Goal: Task Accomplishment & Management: Complete application form

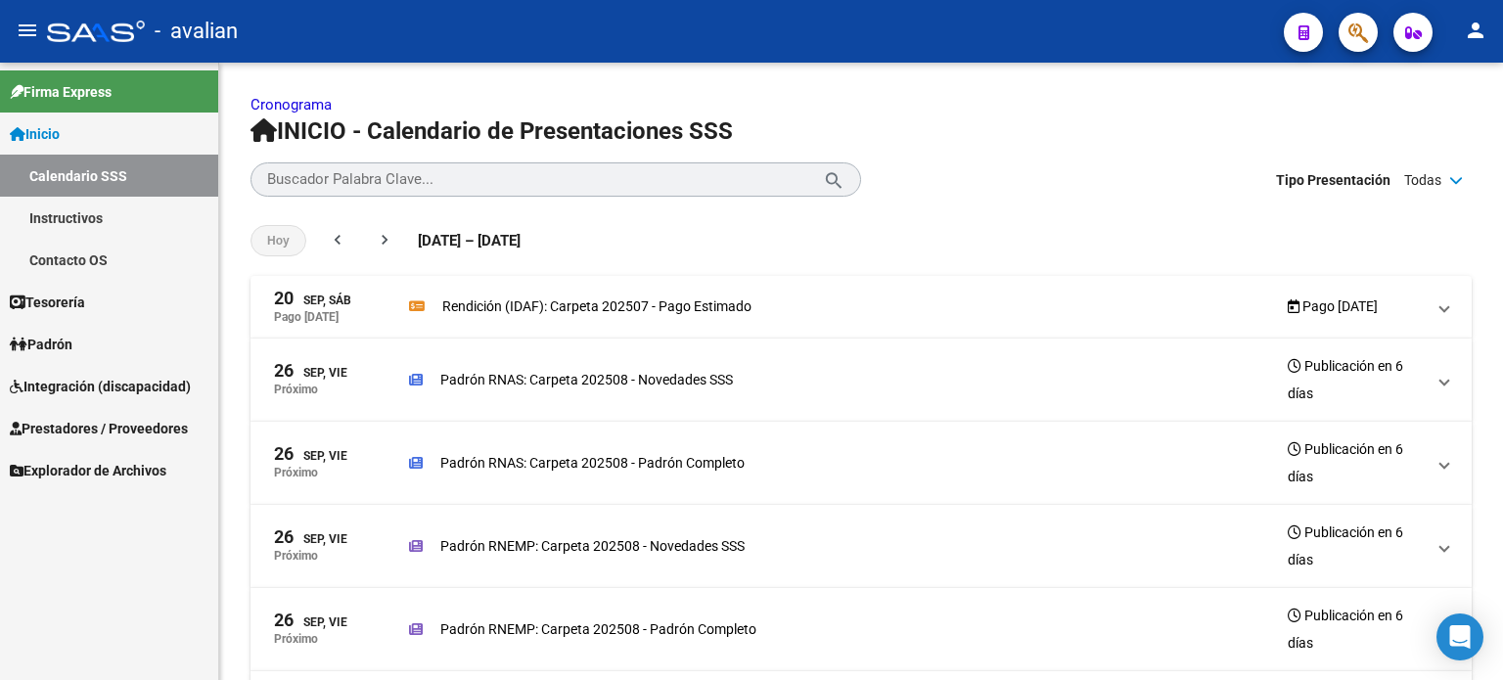
scroll to position [286, 0]
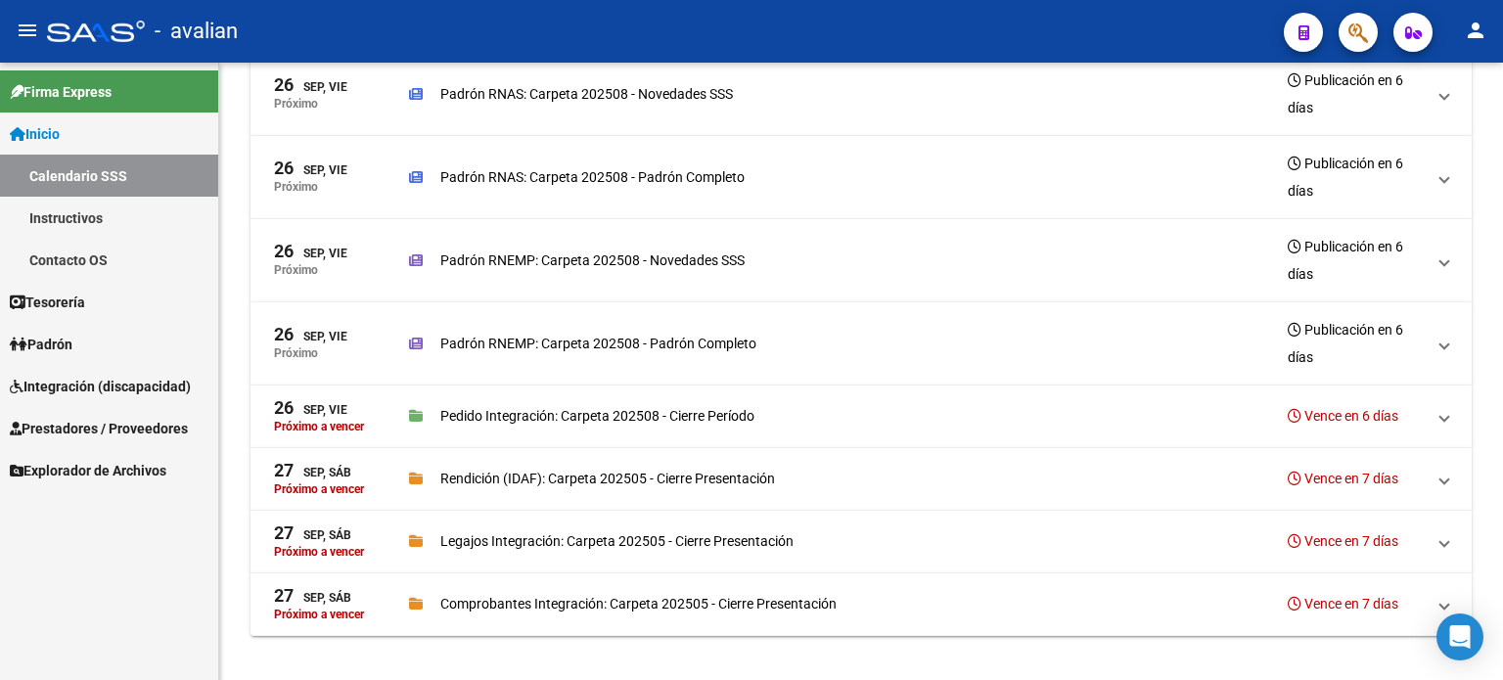
click at [56, 383] on span "Integración (discapacidad)" at bounding box center [100, 387] width 181 height 22
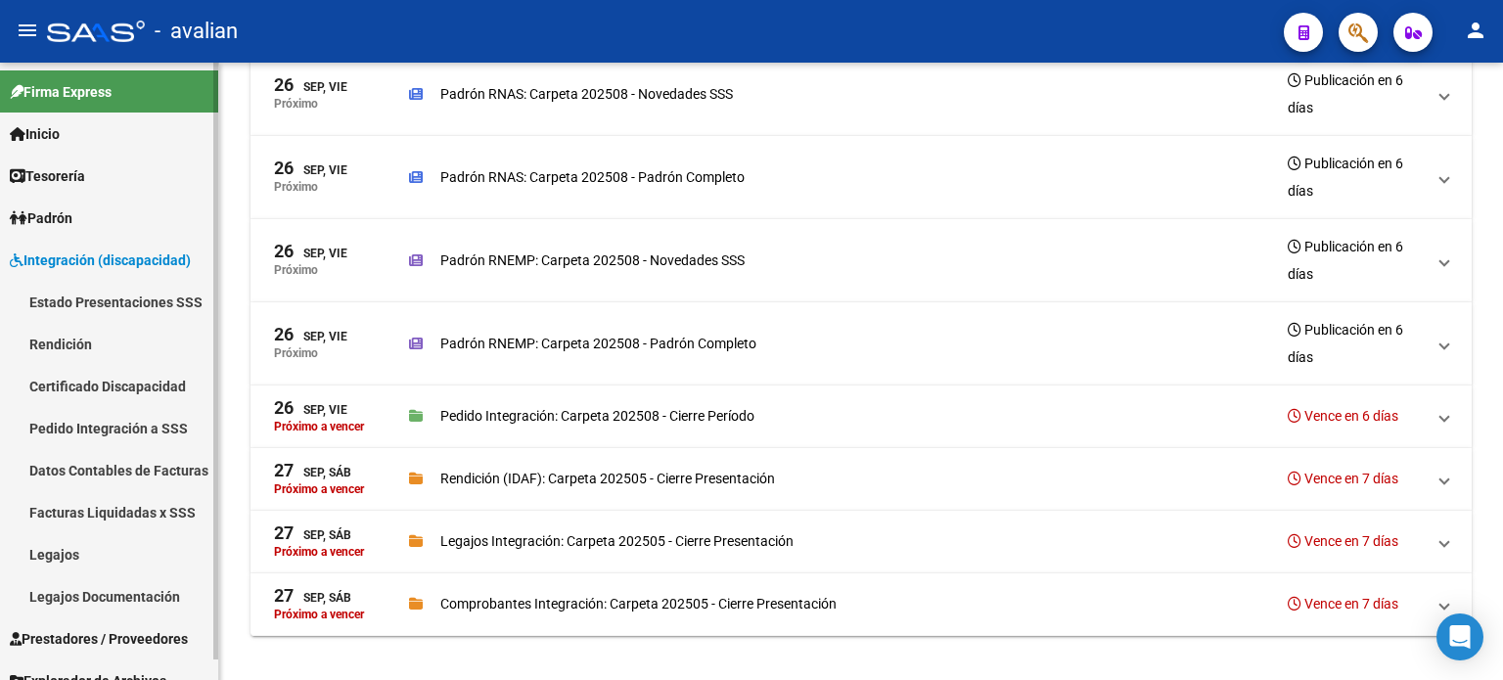
drag, startPoint x: 92, startPoint y: 255, endPoint x: 83, endPoint y: 289, distance: 34.4
click at [92, 253] on span "Integración (discapacidad)" at bounding box center [100, 260] width 181 height 22
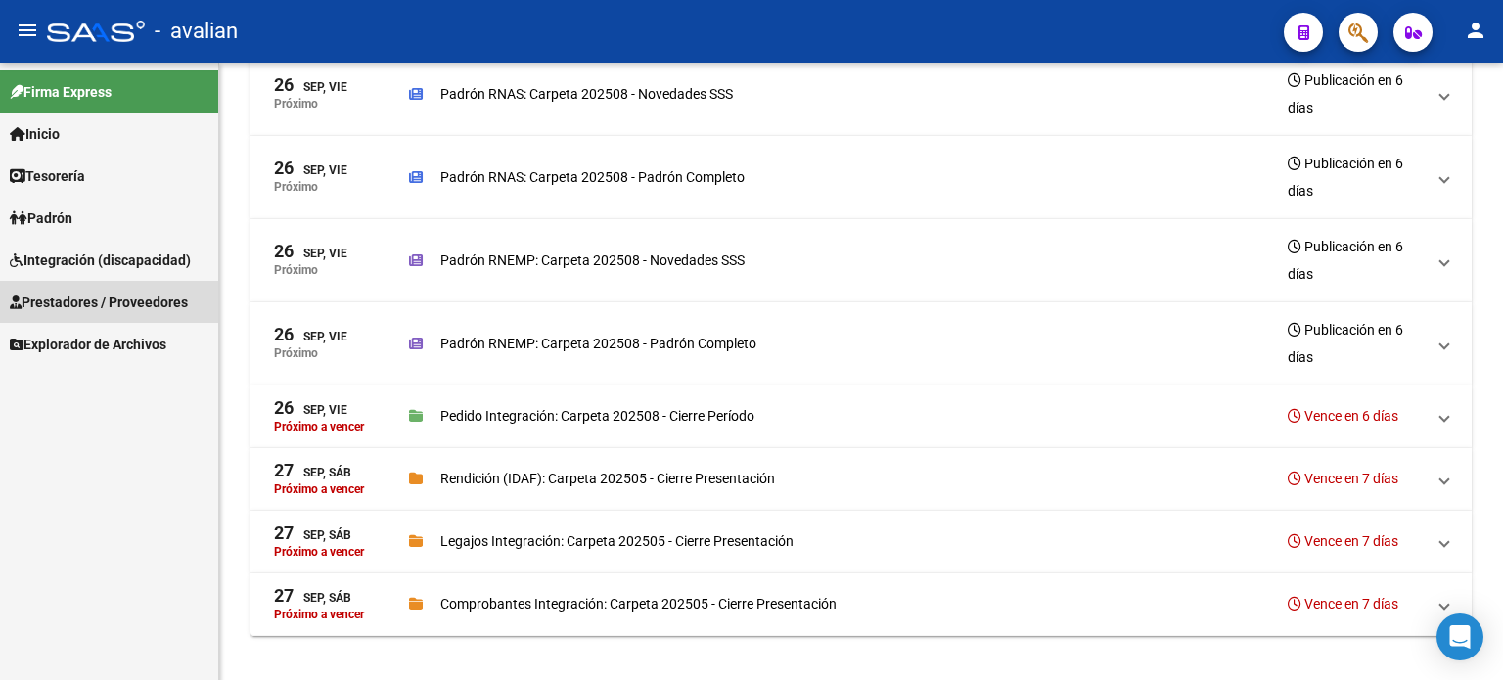
click at [88, 285] on link "Prestadores / Proveedores" at bounding box center [109, 302] width 218 height 42
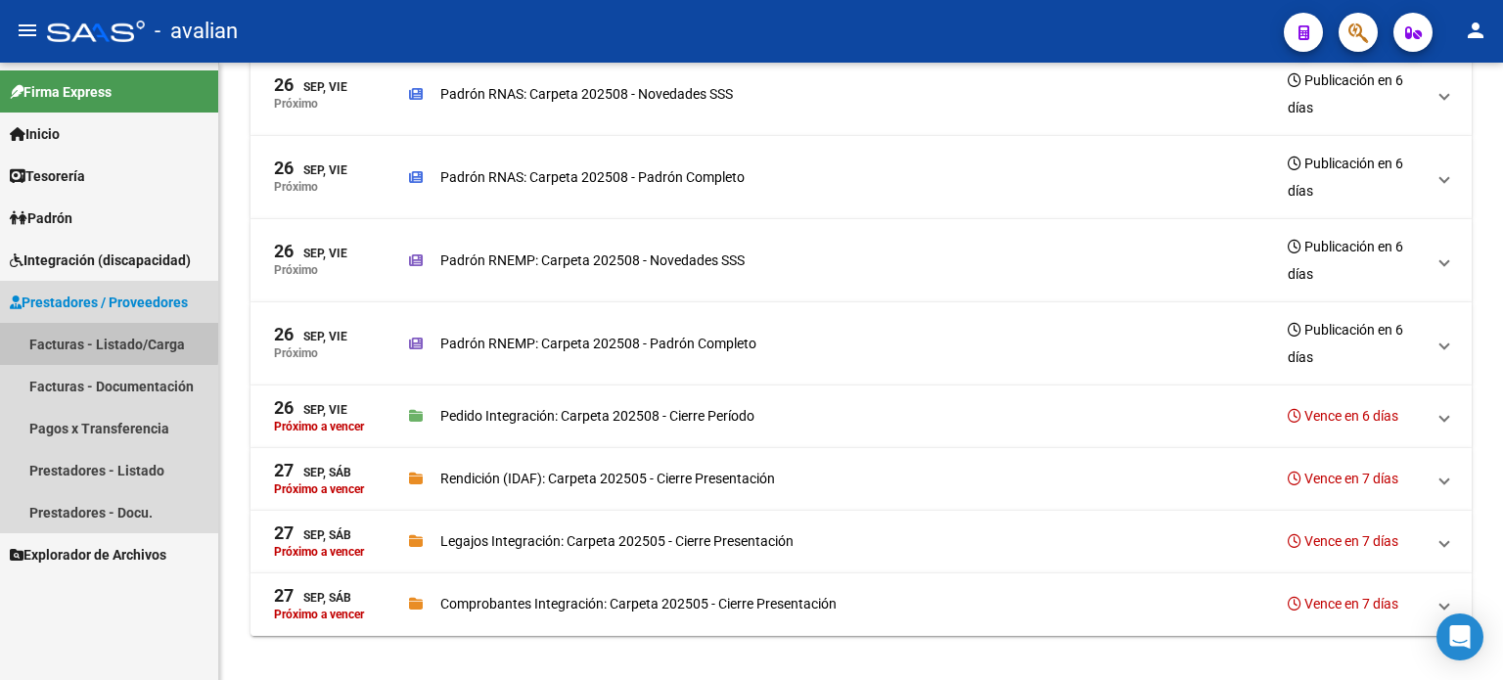
click at [74, 339] on link "Facturas - Listado/Carga" at bounding box center [109, 344] width 218 height 42
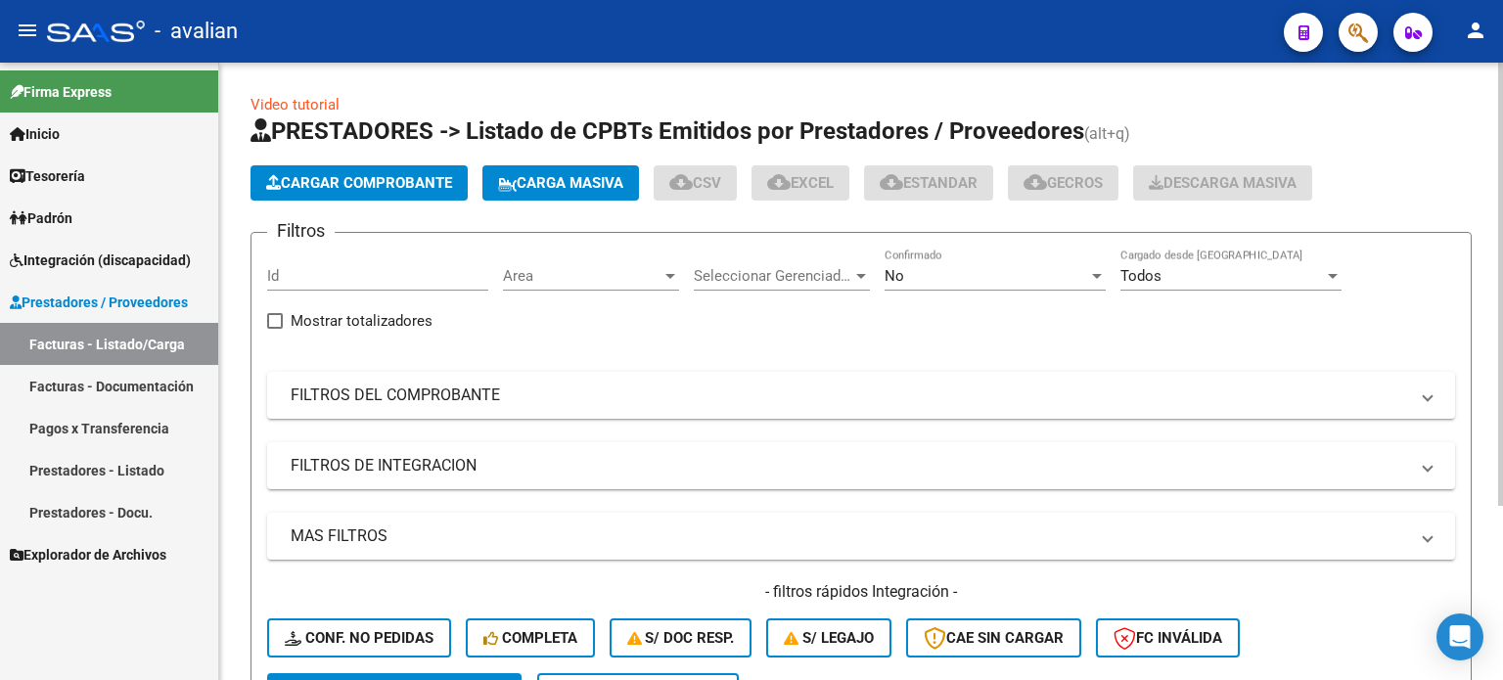
click at [556, 187] on span "Carga Masiva" at bounding box center [560, 183] width 125 height 18
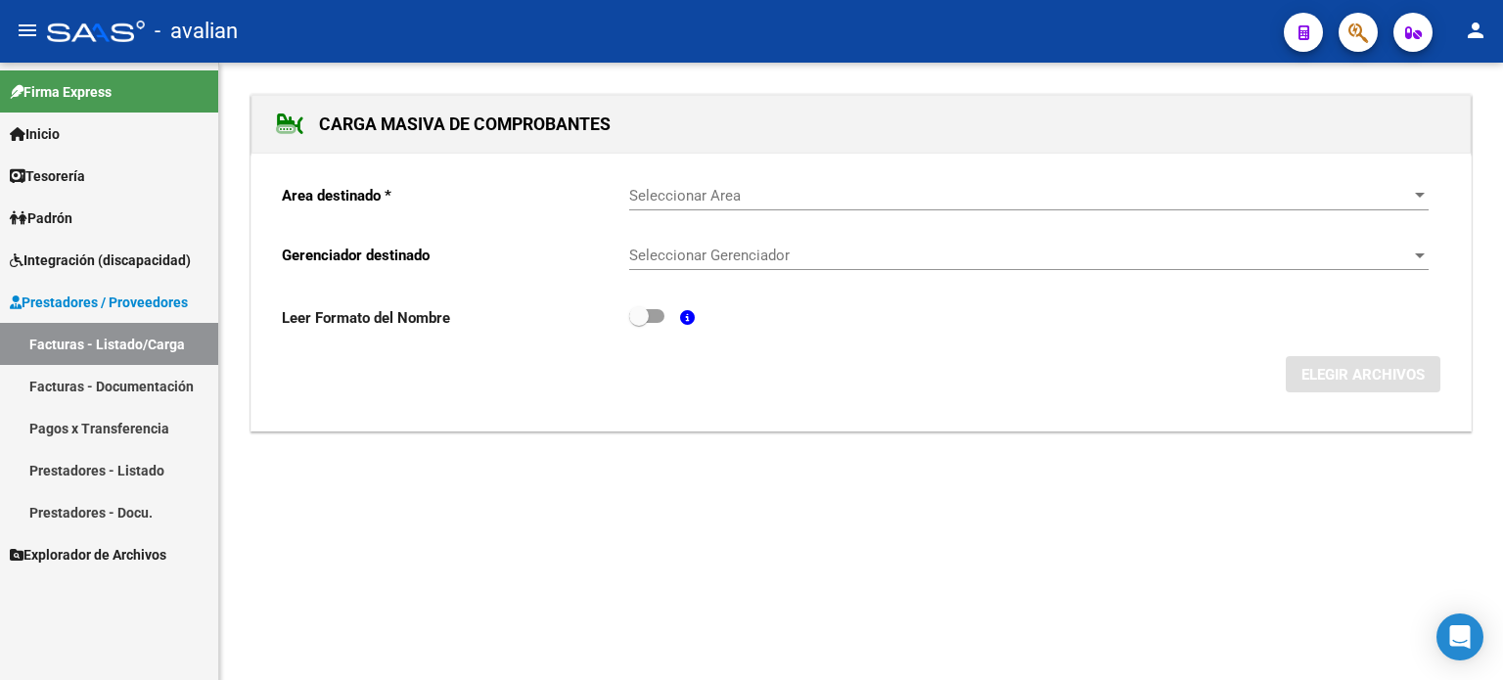
click at [692, 208] on div "Seleccionar Area Seleccionar Area" at bounding box center [1028, 189] width 799 height 42
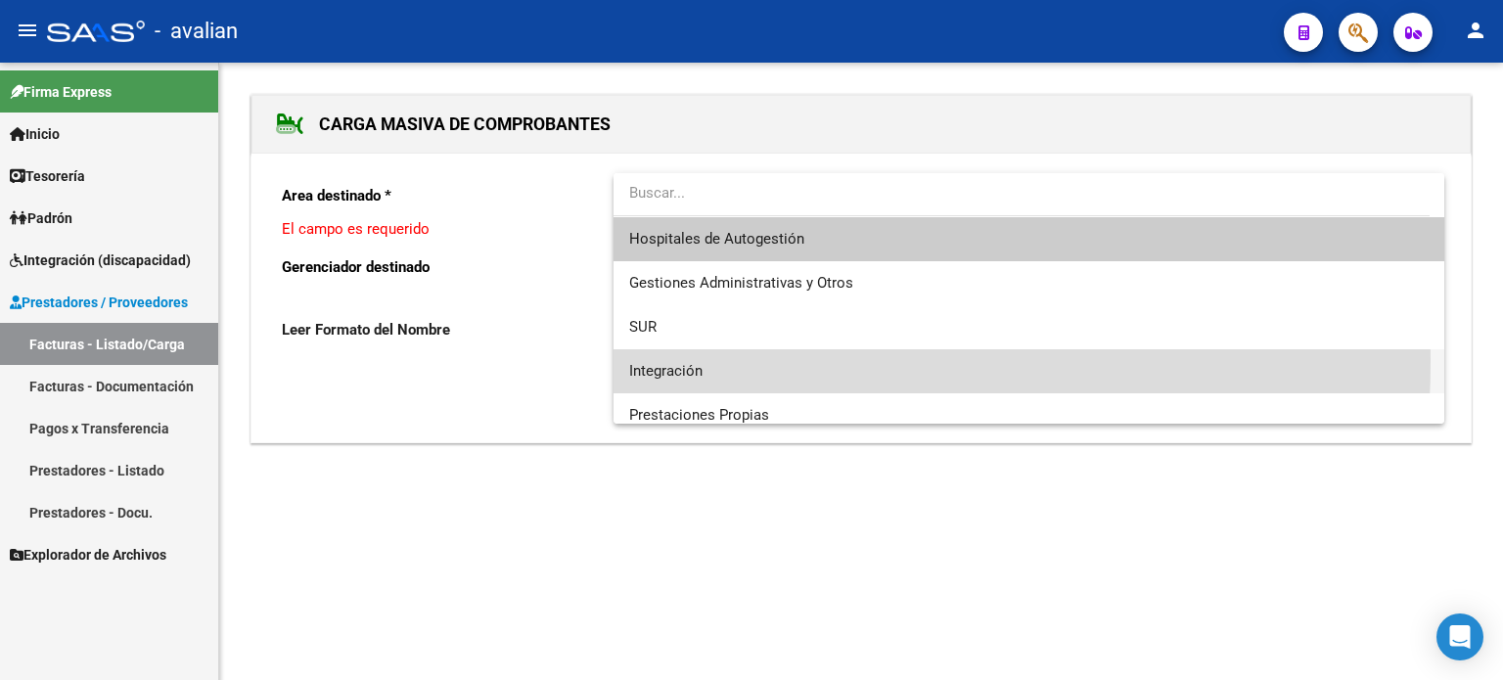
click at [661, 359] on span "Integración" at bounding box center [1028, 371] width 799 height 44
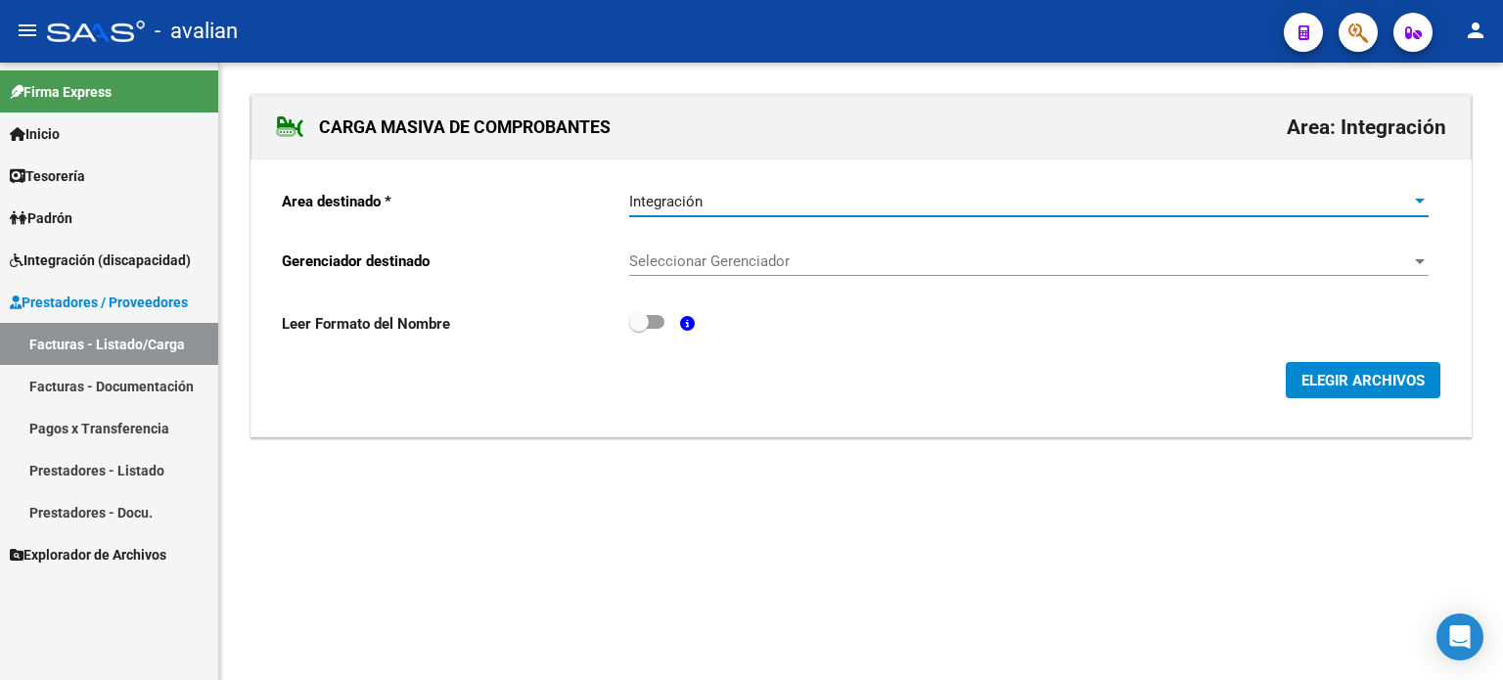
click at [681, 261] on span "Seleccionar Gerenciador" at bounding box center [1020, 261] width 782 height 18
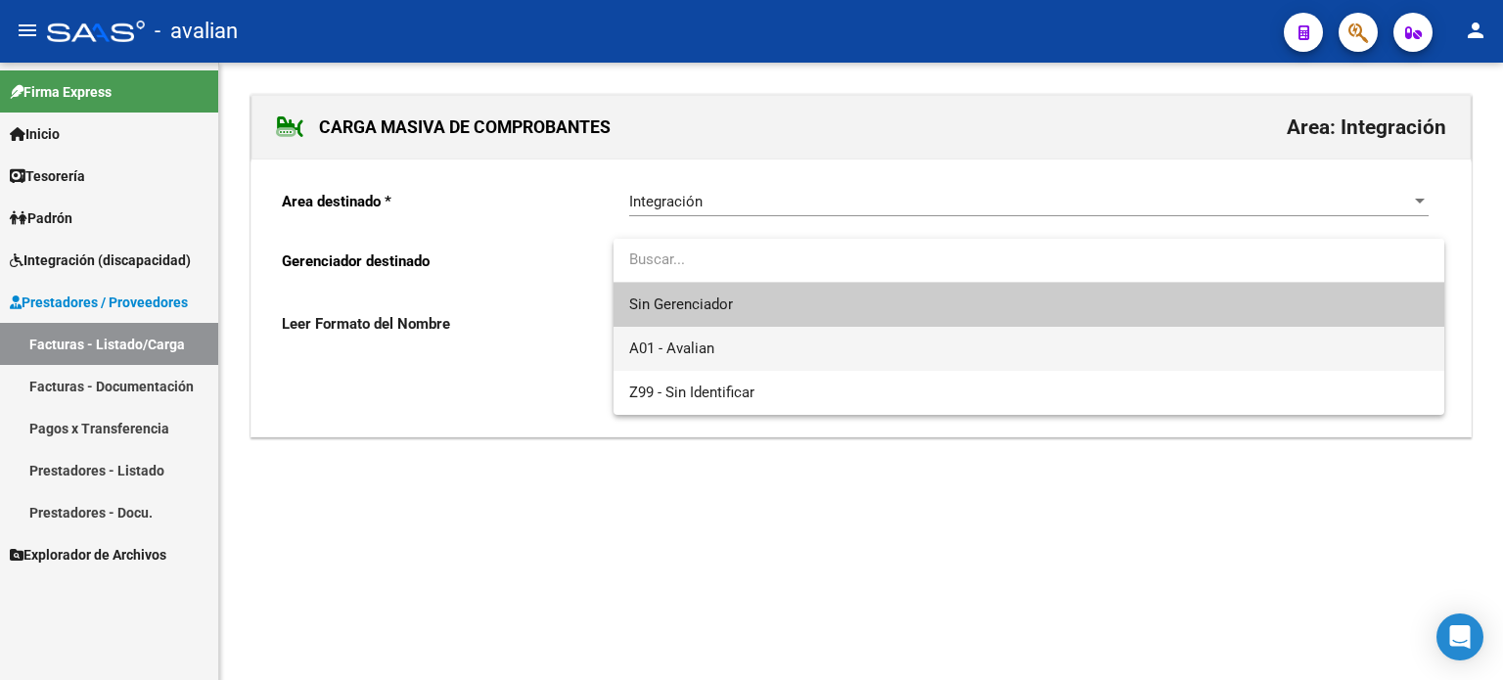
click at [675, 335] on span "A01 - Avalian" at bounding box center [1028, 349] width 799 height 44
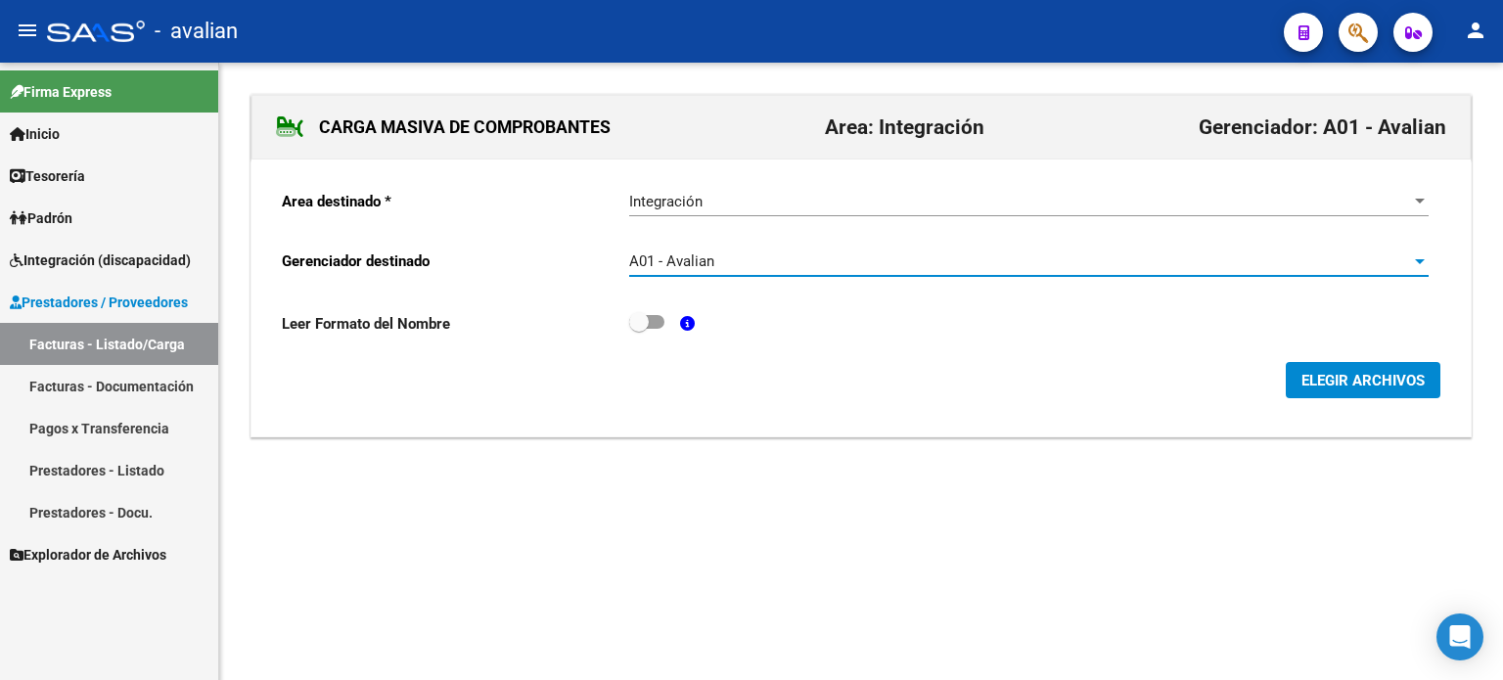
click at [654, 322] on span at bounding box center [646, 322] width 35 height 14
click at [639, 329] on input "checkbox" at bounding box center [638, 329] width 1 height 1
checkbox input "true"
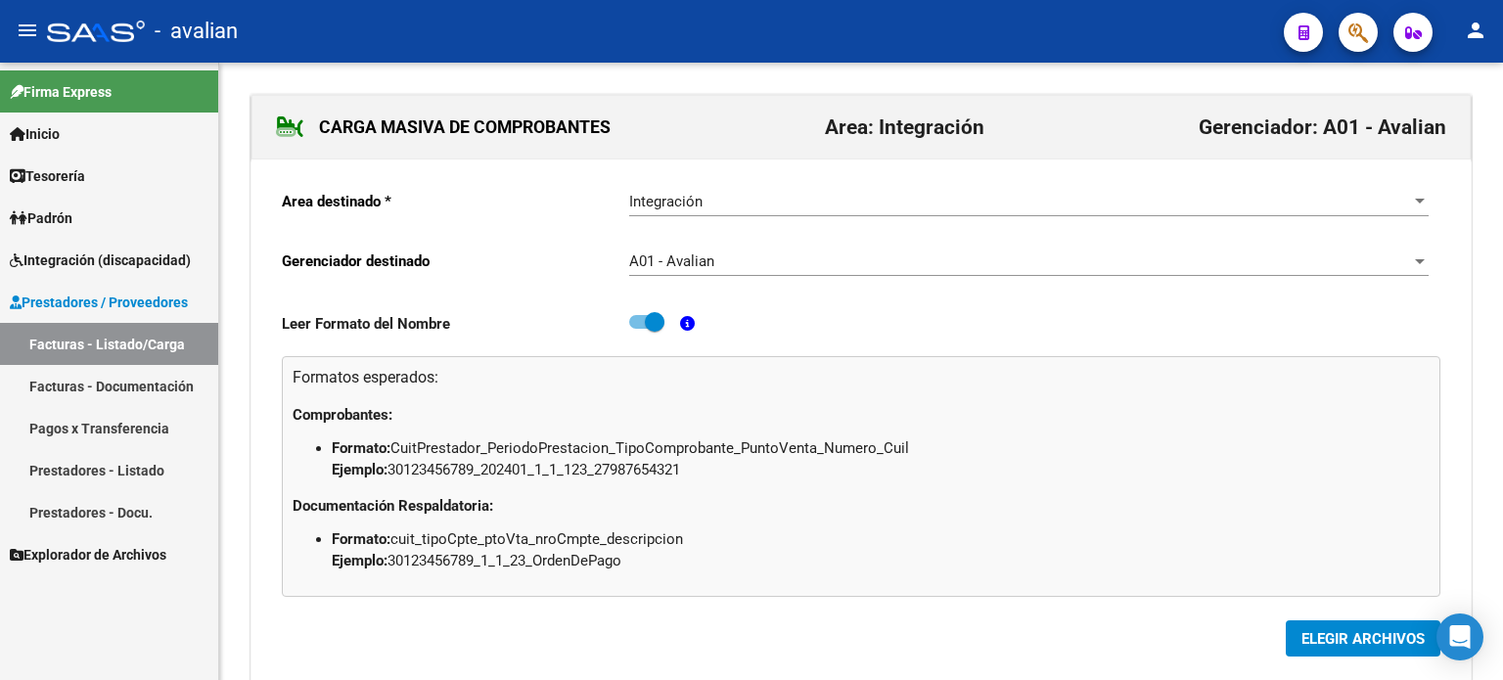
click at [1328, 639] on span "ELEGIR ARCHIVOS" at bounding box center [1362, 639] width 123 height 18
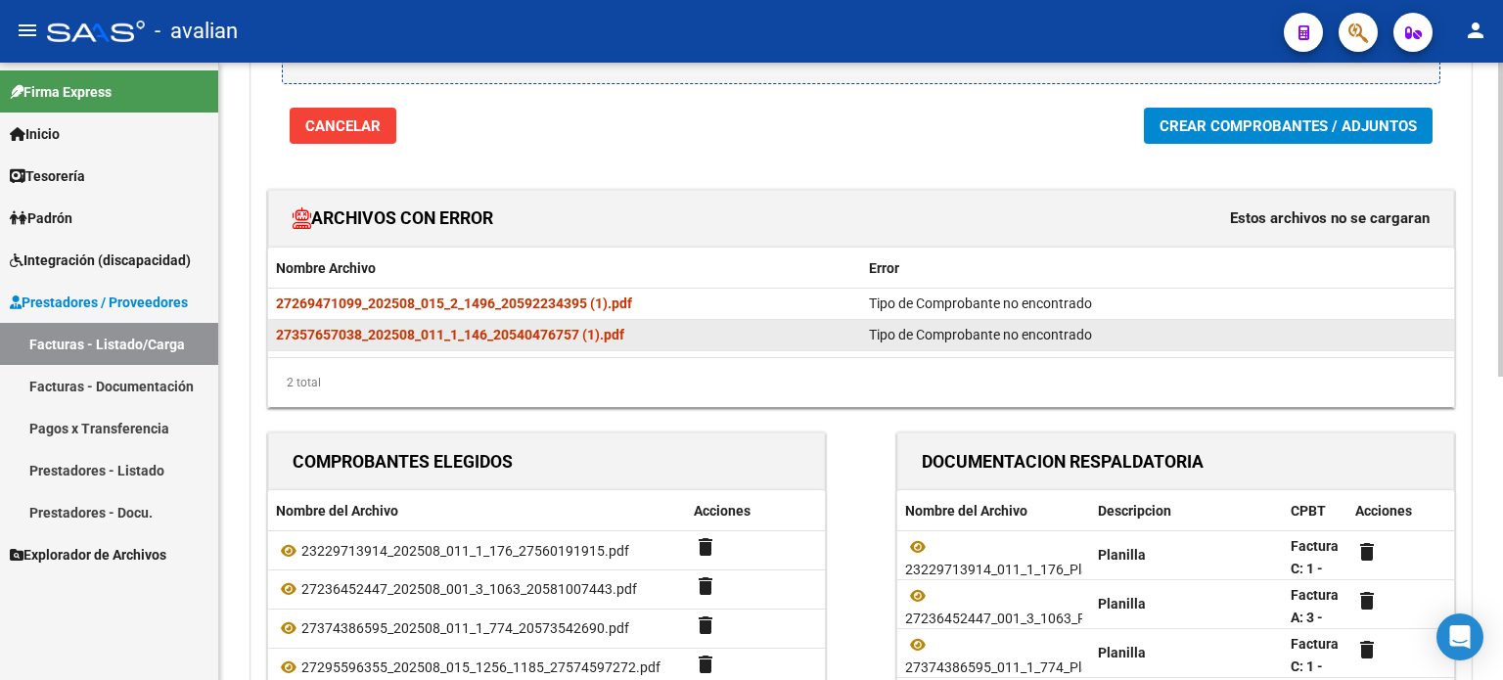
scroll to position [130, 0]
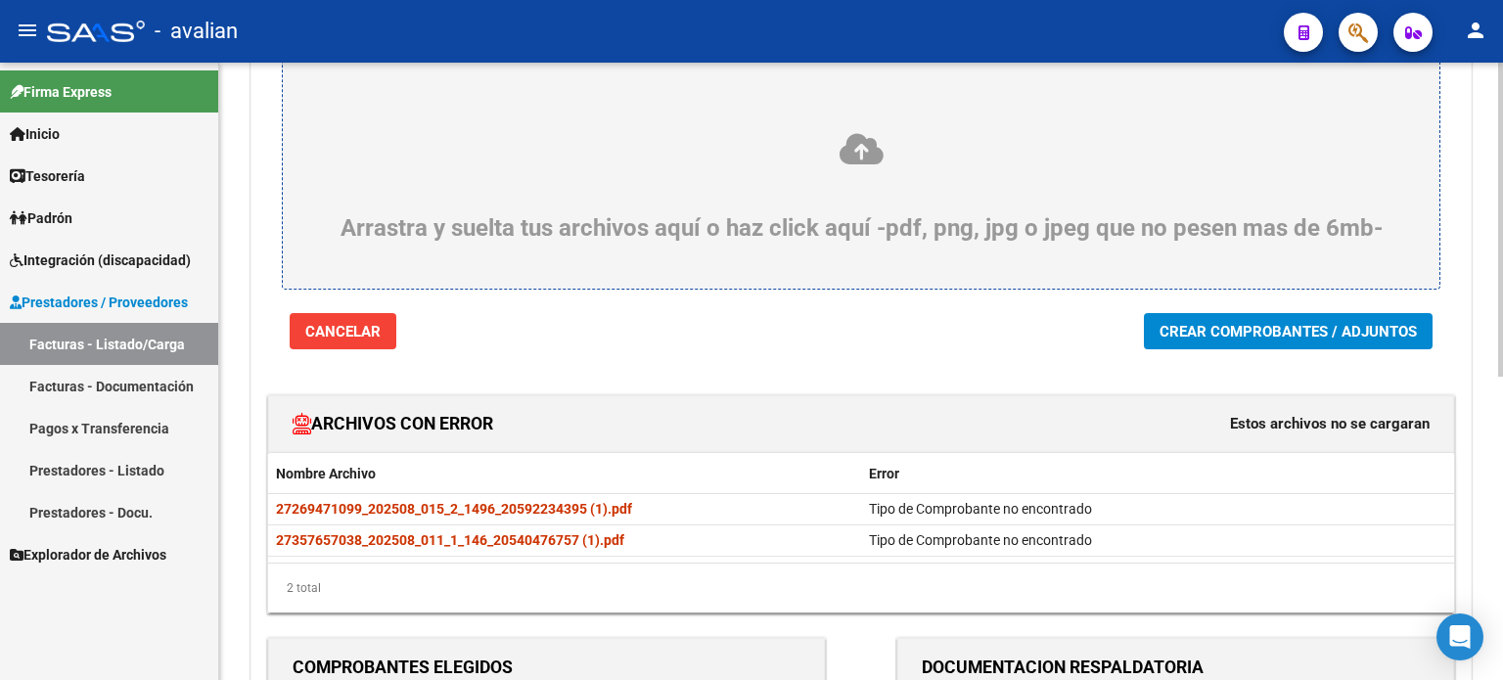
click at [1203, 332] on span "Crear Comprobantes / Adjuntos" at bounding box center [1287, 332] width 257 height 18
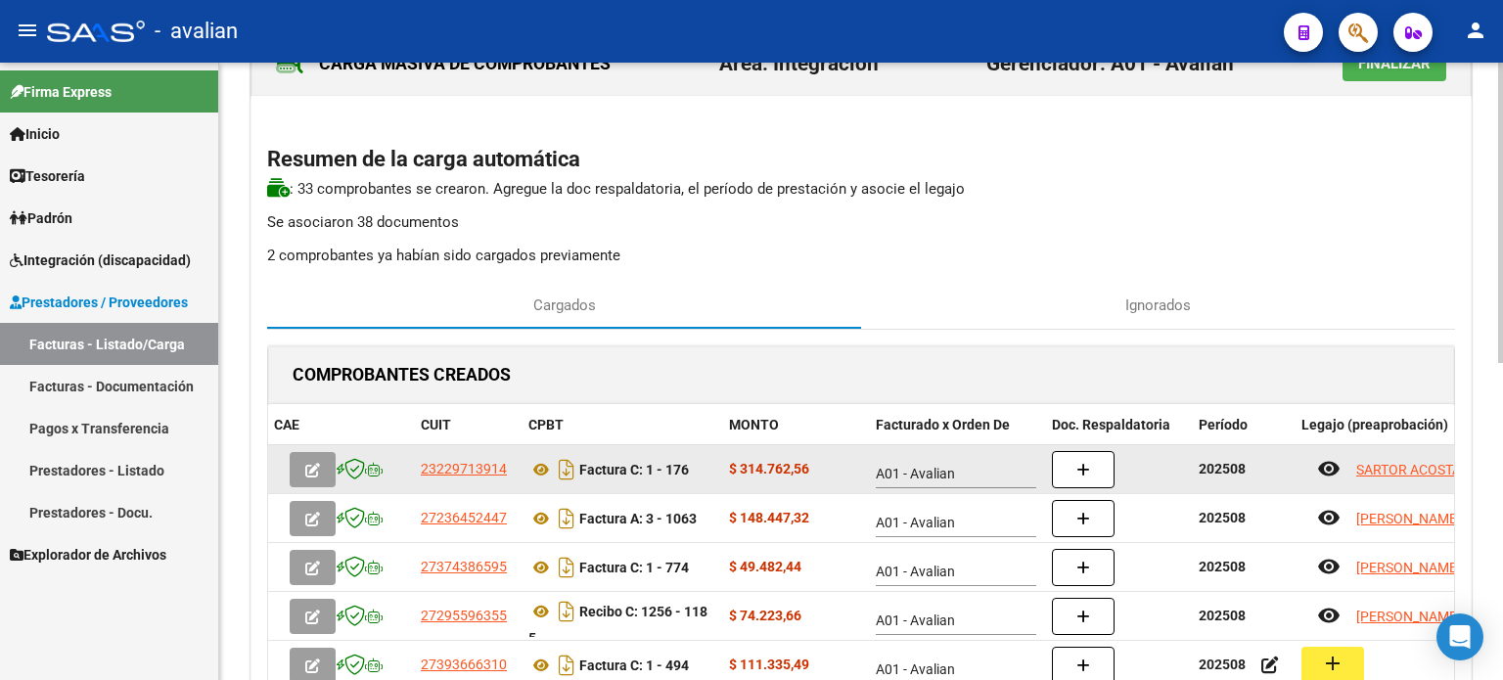
scroll to position [0, 0]
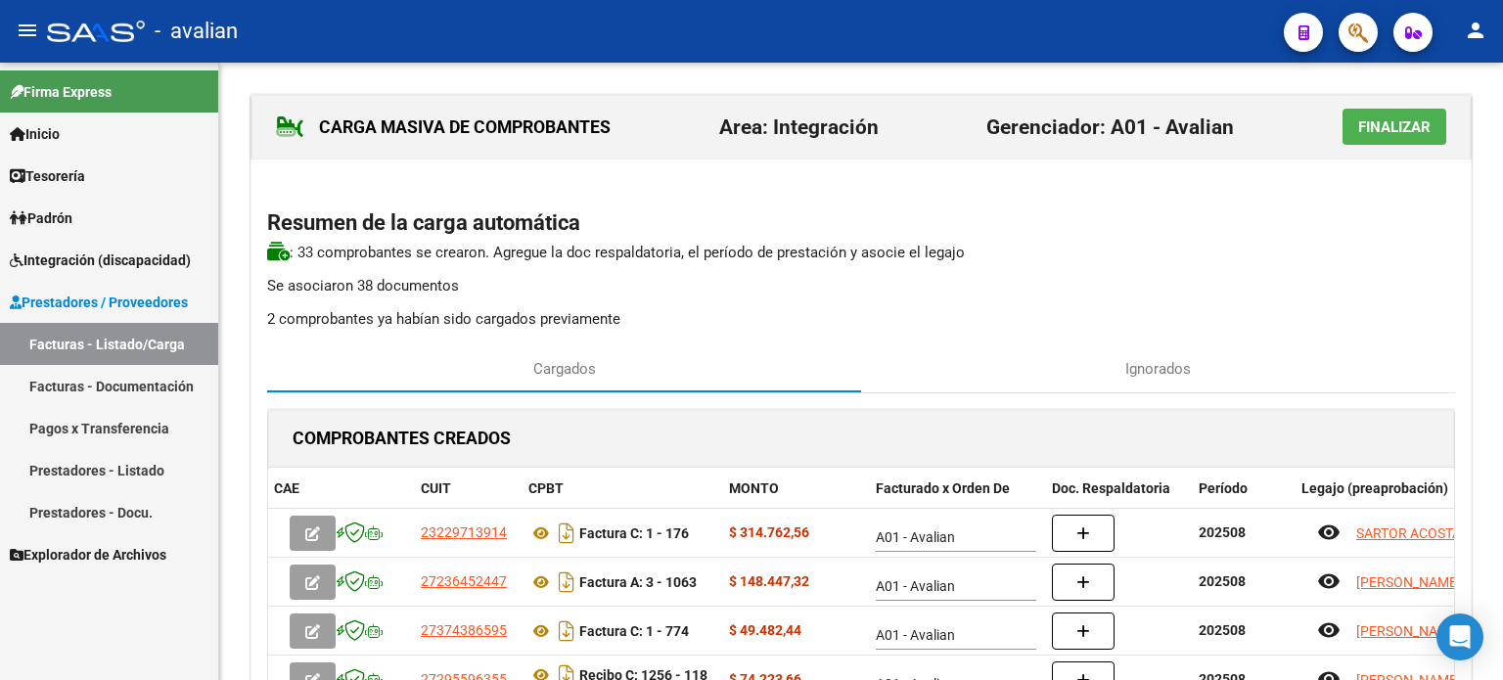
click at [1355, 132] on button "Finalizar" at bounding box center [1394, 127] width 104 height 36
